Goal: Task Accomplishment & Management: Manage account settings

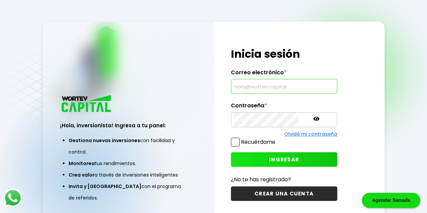
click at [259, 87] on input "text" at bounding box center [284, 86] width 100 height 14
type input "[EMAIL_ADDRESS][DOMAIN_NAME]"
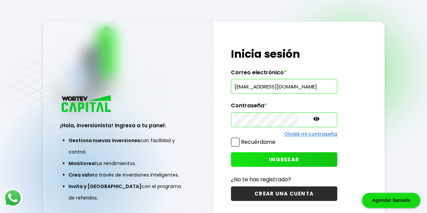
click at [269, 157] on span "INGRESAR" at bounding box center [284, 159] width 30 height 7
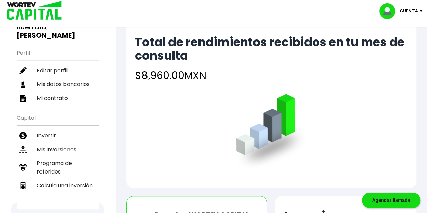
scroll to position [102, 0]
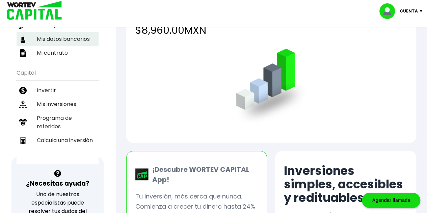
click at [60, 36] on li "Mis datos bancarios" at bounding box center [58, 39] width 82 height 14
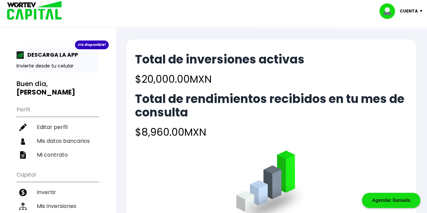
select select "HSBC"
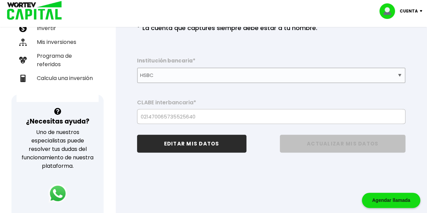
scroll to position [167, 0]
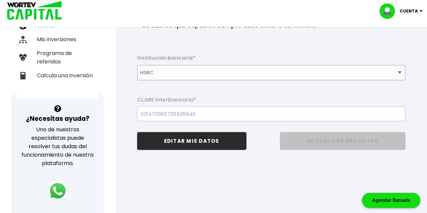
click at [333, 91] on div "Institución bancaria * Selecciona tu banco ABC Capital Actinver Afirme Albo ASP…" at bounding box center [271, 88] width 268 height 66
click at [389, 87] on div "Institución bancaria * Selecciona tu banco ABC Capital Actinver Afirme Albo ASP…" at bounding box center [271, 88] width 268 height 66
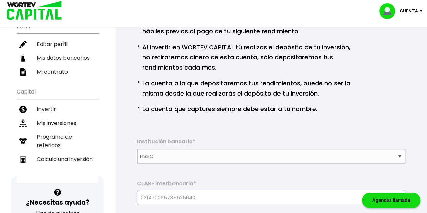
scroll to position [82, 0]
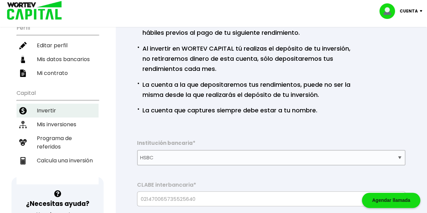
click at [48, 104] on li "Invertir" at bounding box center [58, 111] width 82 height 14
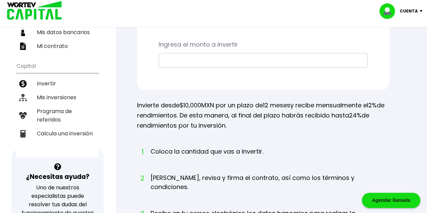
scroll to position [111, 0]
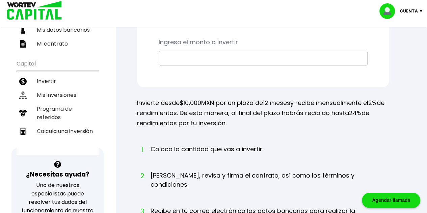
click at [47, 90] on li "Mis inversiones" at bounding box center [58, 95] width 82 height 14
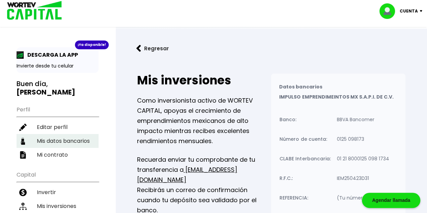
drag, startPoint x: 55, startPoint y: 140, endPoint x: 63, endPoint y: 140, distance: 7.4
click at [55, 140] on li "Mis datos bancarios" at bounding box center [58, 141] width 82 height 14
select select "HSBC"
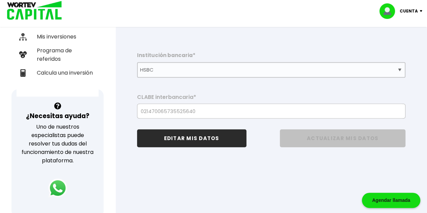
scroll to position [170, 0]
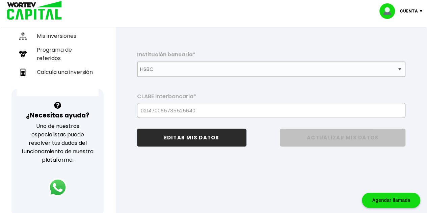
click at [174, 143] on button "EDITAR MIS DATOS" at bounding box center [191, 137] width 109 height 18
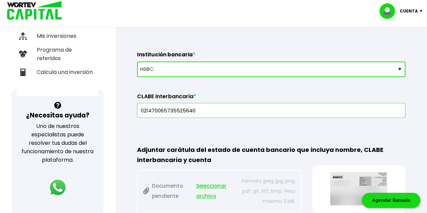
click at [398, 70] on select "Selecciona tu banco ABC Capital Actinver Afirme Albo ASP Banamex Banbajio Banco…" at bounding box center [271, 69] width 268 height 16
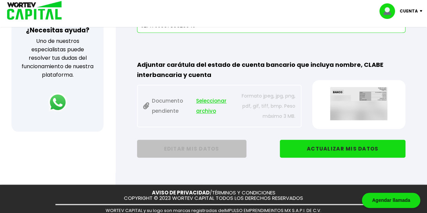
scroll to position [255, 0]
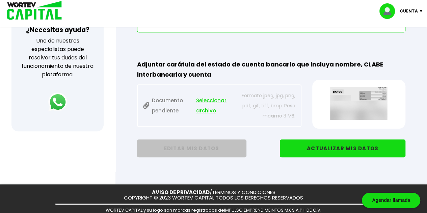
click at [364, 95] on img at bounding box center [358, 102] width 79 height 33
click at [362, 95] on img at bounding box center [358, 102] width 79 height 33
click at [278, 106] on p "Formato jpeg, jpg, png, pdf, gif, tiff, bmp. Peso máximo 3 MB." at bounding box center [265, 105] width 60 height 30
click at [331, 146] on button "ACTUALIZAR MIS DATOS" at bounding box center [342, 148] width 125 height 18
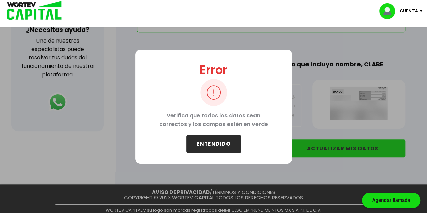
click at [214, 143] on button "ENTENDIDO" at bounding box center [213, 144] width 55 height 18
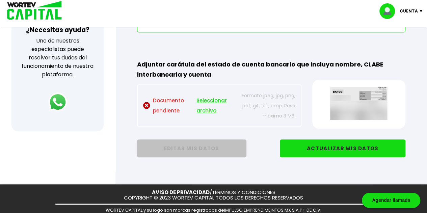
click at [208, 99] on span "Seleccionar archivo" at bounding box center [214, 105] width 36 height 20
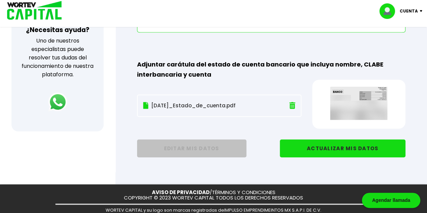
click at [303, 147] on button "ACTUALIZAR MIS DATOS" at bounding box center [342, 148] width 125 height 18
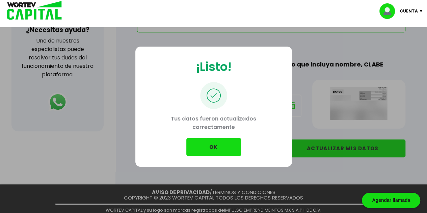
click at [215, 141] on button "OK" at bounding box center [213, 147] width 55 height 18
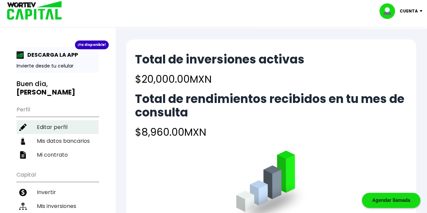
click at [53, 122] on li "Editar perfil" at bounding box center [58, 127] width 82 height 14
select select "Hombre"
select select "Licenciatura"
select select "MI"
select select "HSBC"
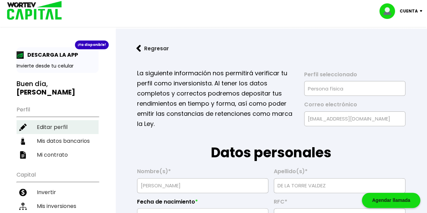
type input "[DATE]"
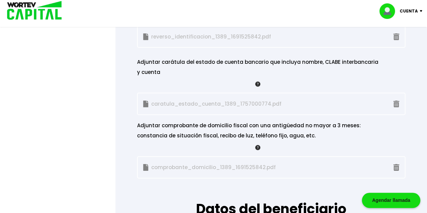
scroll to position [700, 0]
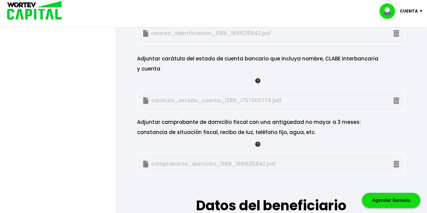
click at [246, 96] on p "caratula_estado_cuenta_1389_1757000774.pdf" at bounding box center [219, 100] width 152 height 10
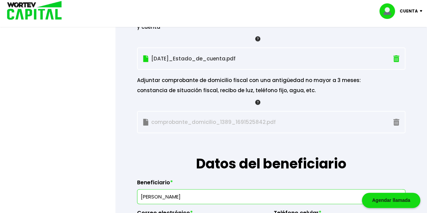
scroll to position [762, 0]
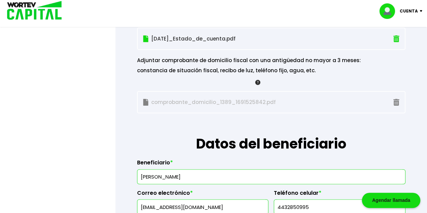
click at [382, 116] on h1 "Datos del beneficiario" at bounding box center [271, 133] width 268 height 40
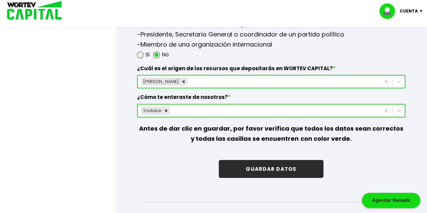
scroll to position [1016, 0]
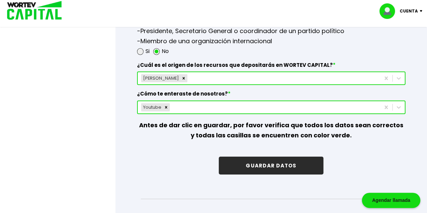
click at [262, 161] on button "GUARDAR DATOS" at bounding box center [271, 165] width 105 height 18
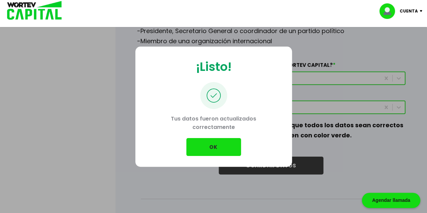
click at [217, 142] on button "OK" at bounding box center [213, 147] width 55 height 18
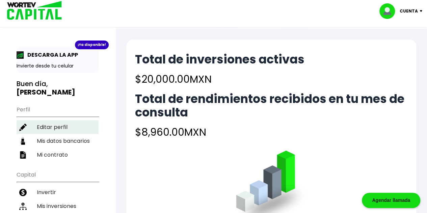
click at [42, 124] on li "Editar perfil" at bounding box center [58, 127] width 82 height 14
select select "Hombre"
select select "Licenciatura"
select select "MI"
select select "HSBC"
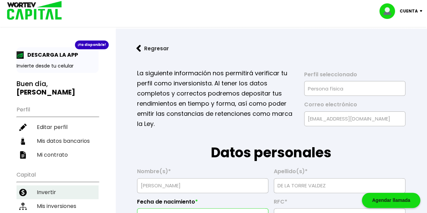
click at [44, 193] on li "Invertir" at bounding box center [58, 192] width 82 height 14
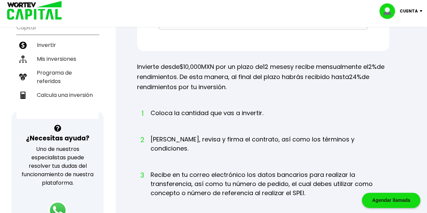
scroll to position [146, 0]
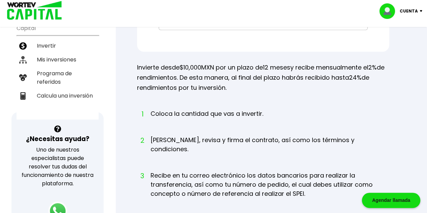
click at [49, 57] on li "Mis inversiones" at bounding box center [58, 60] width 82 height 14
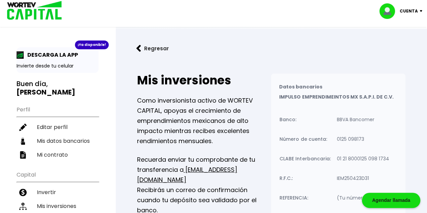
click at [357, 117] on p "BBVA Bancomer" at bounding box center [354, 119] width 37 height 5
drag, startPoint x: 355, startPoint y: 117, endPoint x: 348, endPoint y: 119, distance: 7.7
click at [354, 118] on p "BBVA Bancomer" at bounding box center [354, 119] width 37 height 5
click at [329, 133] on table "Banco: Número de cuenta: CLABE Interbancaria: R.F.C.: REFERENCIA: BBVA Bancomer…" at bounding box center [336, 159] width 114 height 103
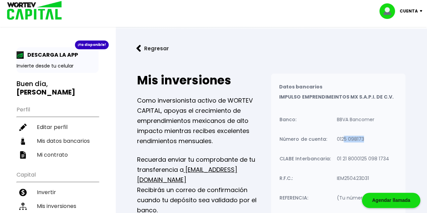
drag, startPoint x: 346, startPoint y: 136, endPoint x: 377, endPoint y: 128, distance: 32.1
click at [369, 136] on td "0125 098173" at bounding box center [364, 141] width 57 height 20
click at [36, 87] on b "[PERSON_NAME]" at bounding box center [46, 91] width 59 height 9
click at [47, 124] on li "Editar perfil" at bounding box center [58, 127] width 82 height 14
select select "Hombre"
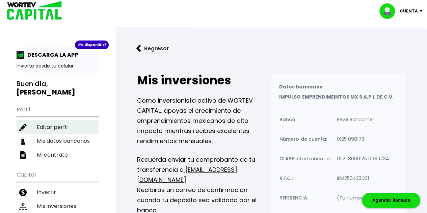
select select "Licenciatura"
select select "MI"
select select "HSBC"
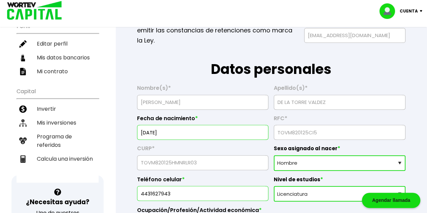
scroll to position [85, 0]
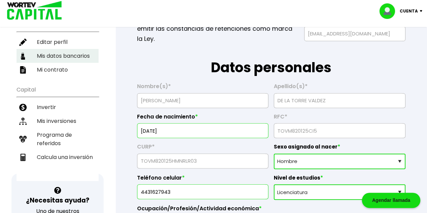
click at [62, 55] on li "Mis datos bancarios" at bounding box center [58, 56] width 82 height 14
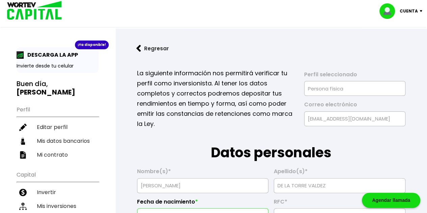
select select "HSBC"
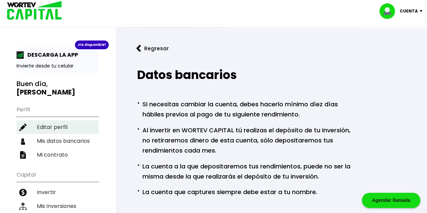
click at [66, 121] on li "Editar perfil" at bounding box center [58, 127] width 82 height 14
select select "Hombre"
select select "Licenciatura"
select select "MI"
select select "HSBC"
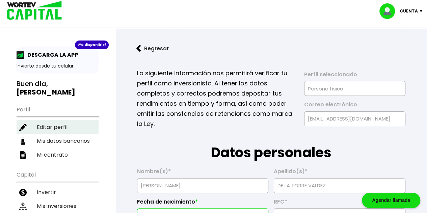
drag, startPoint x: 42, startPoint y: 90, endPoint x: 71, endPoint y: 124, distance: 44.7
click at [71, 124] on div "¡Ya disponible! DESCARGA LA APP Invierte desde tu celular Buen día, [PERSON_NAM…" at bounding box center [58, 156] width 82 height 219
click at [143, 45] on button "Regresar" at bounding box center [152, 48] width 53 height 18
